Goal: Transaction & Acquisition: Purchase product/service

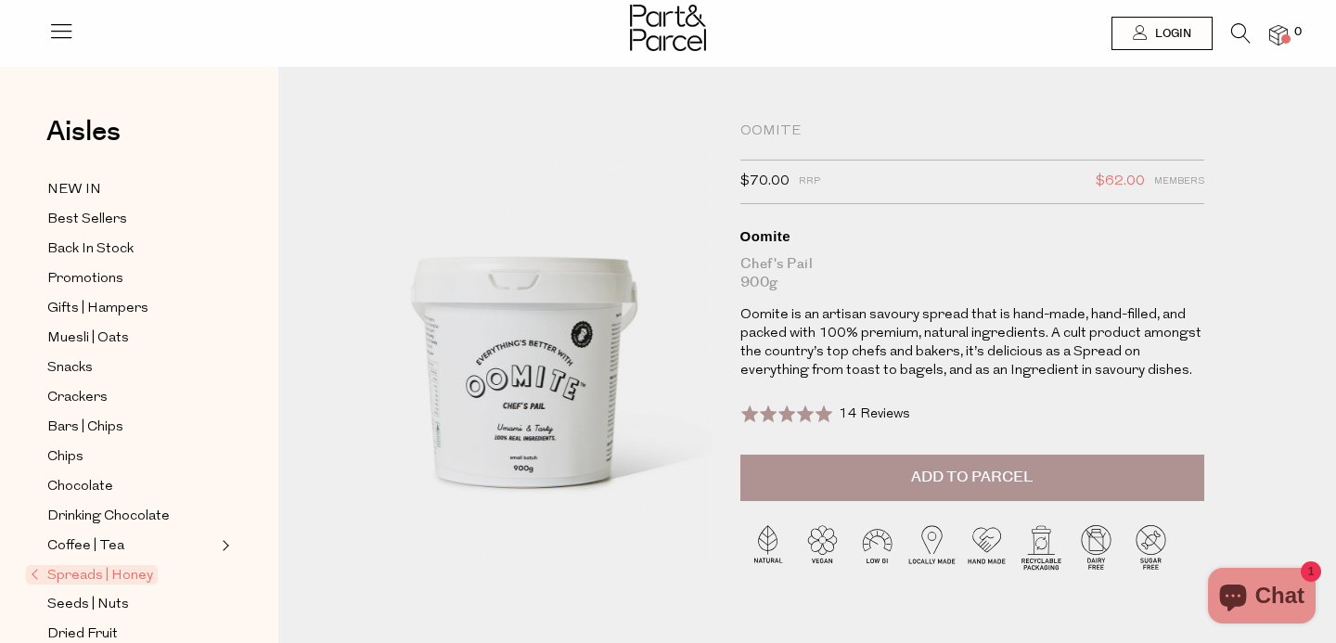
scroll to position [2, 0]
click at [1229, 608] on icon "Chat window" at bounding box center [1232, 597] width 27 height 27
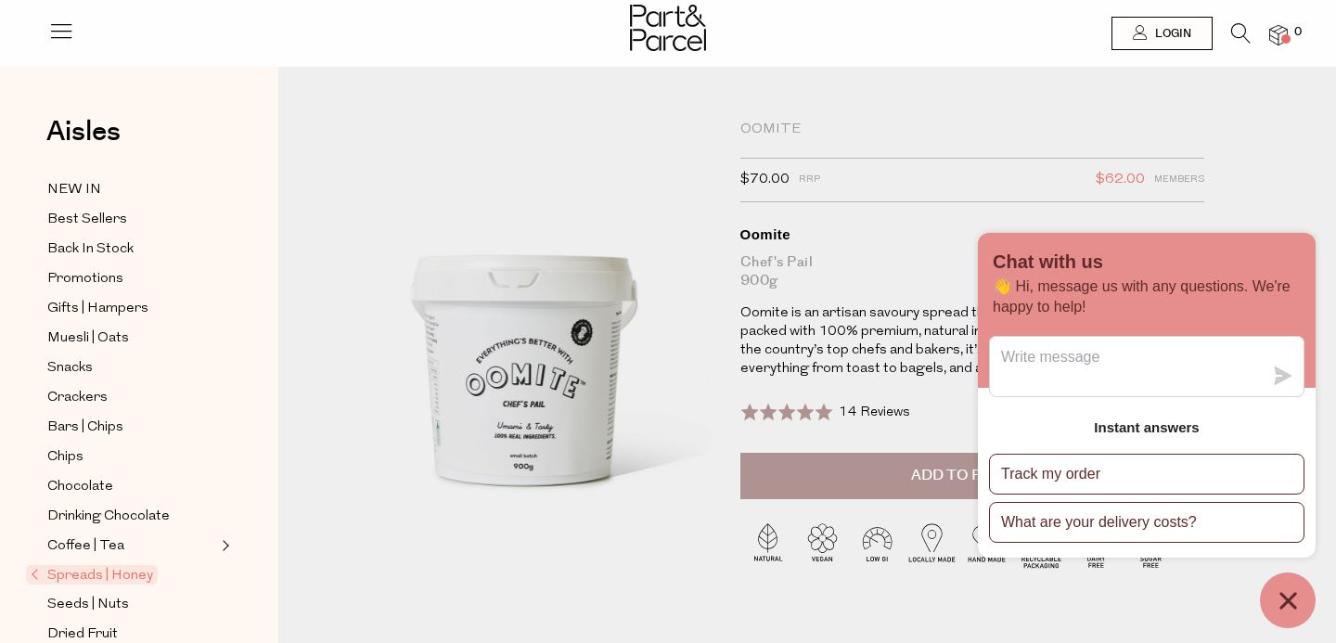
click at [1311, 600] on button "Chat window" at bounding box center [1288, 600] width 56 height 56
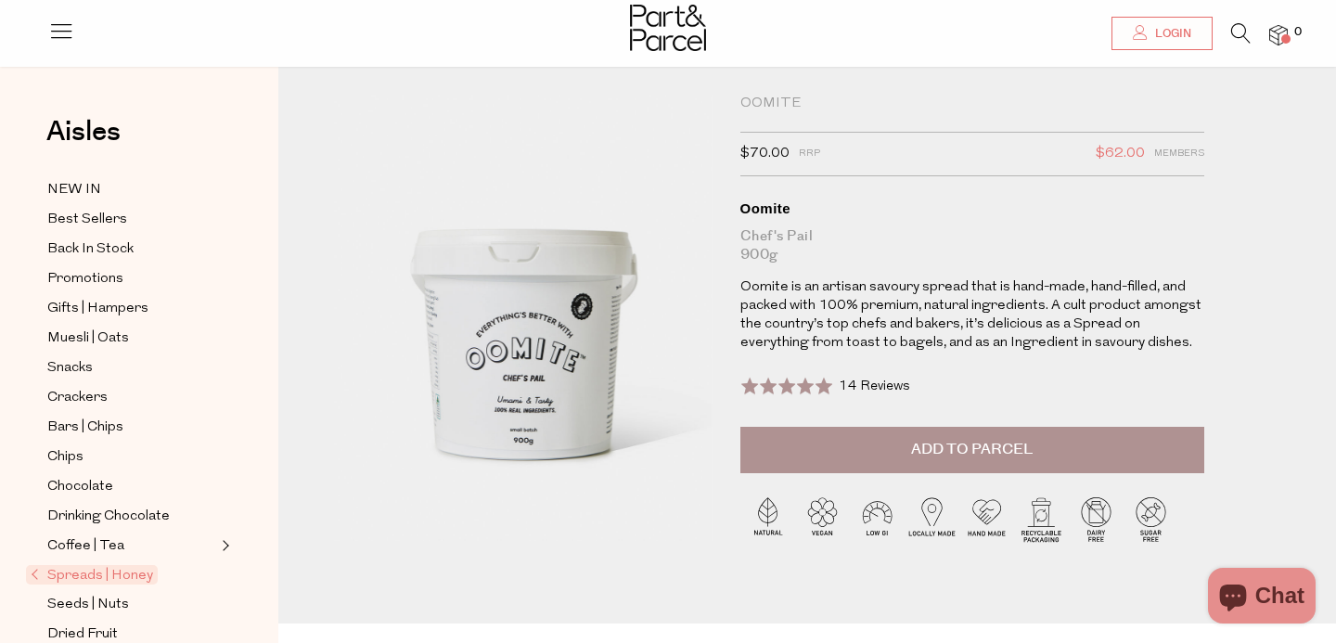
scroll to position [29, 0]
click at [158, 512] on span "Drinking Chocolate" at bounding box center [108, 517] width 122 height 22
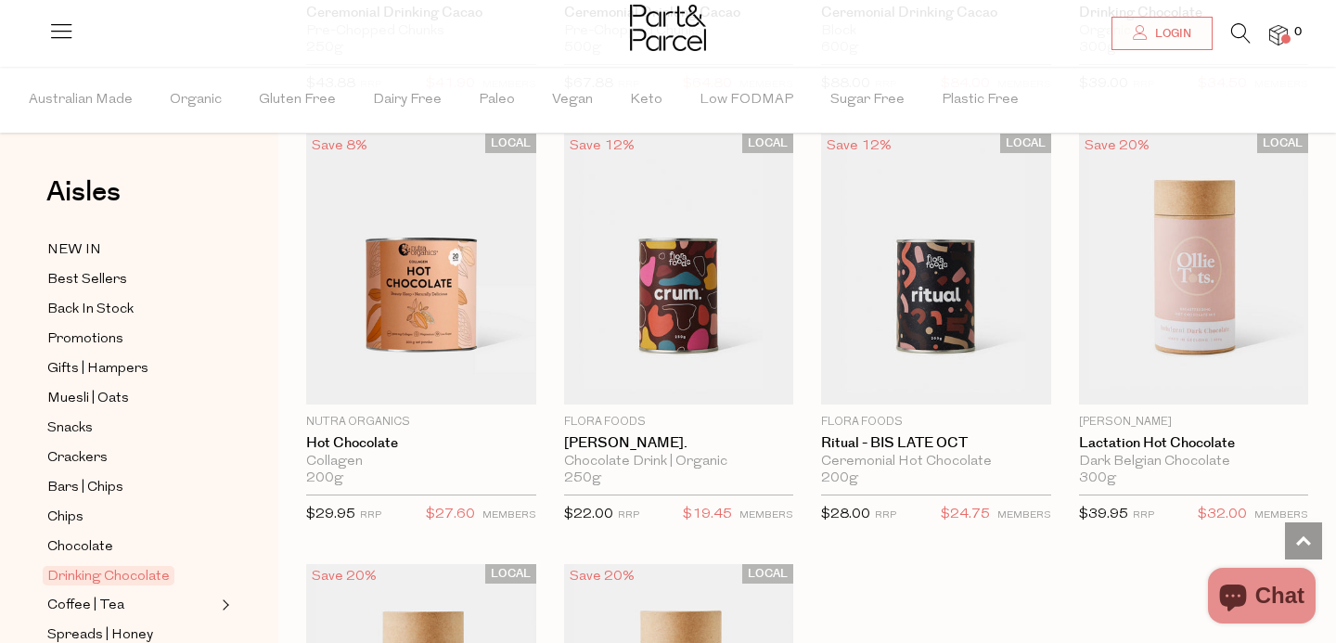
scroll to position [1431, 0]
